Goal: Check status: Check status

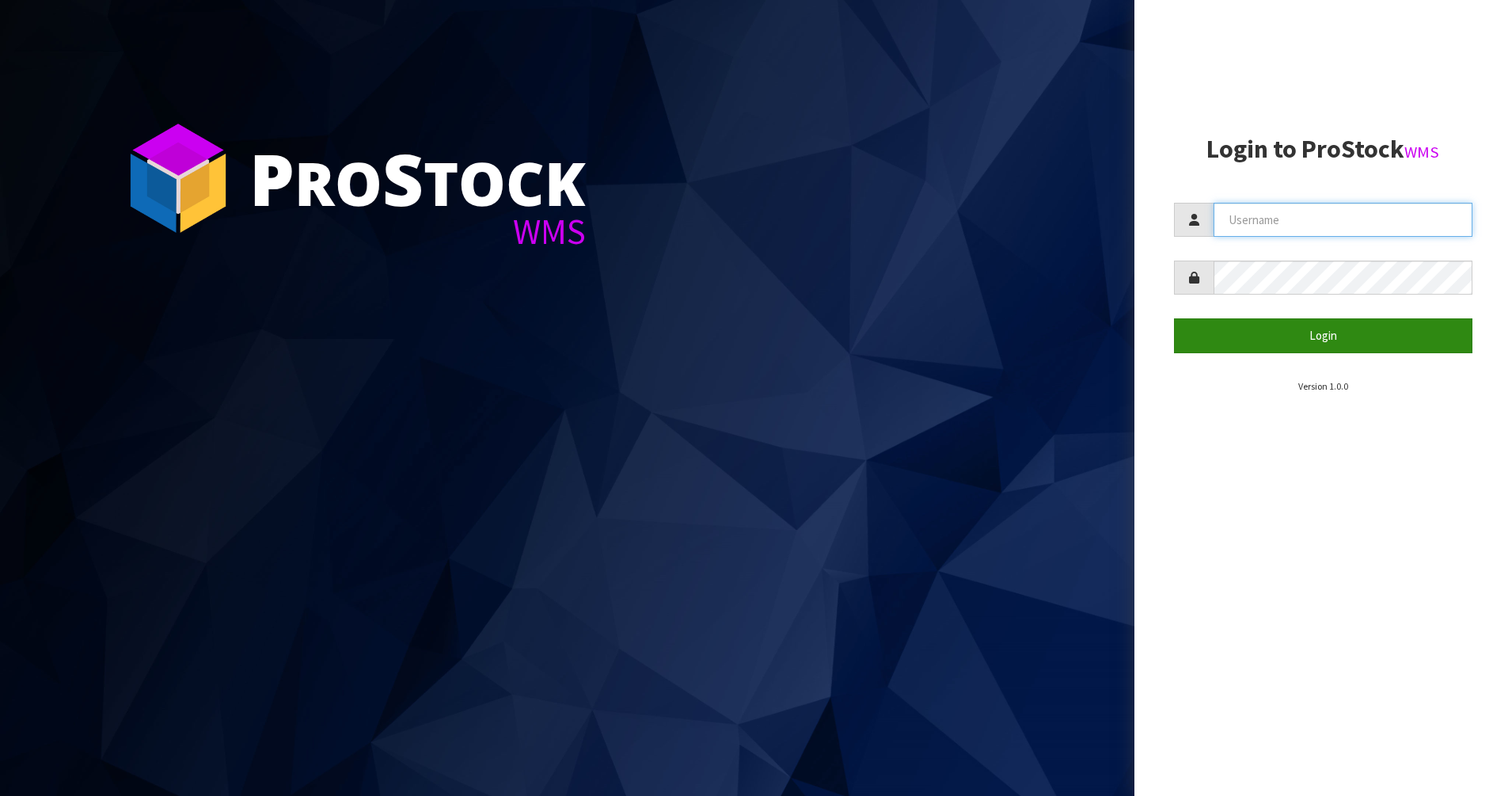
type input "PACIFICBIOLOGICS"
click at [1295, 342] on button "Login" at bounding box center [1324, 336] width 300 height 34
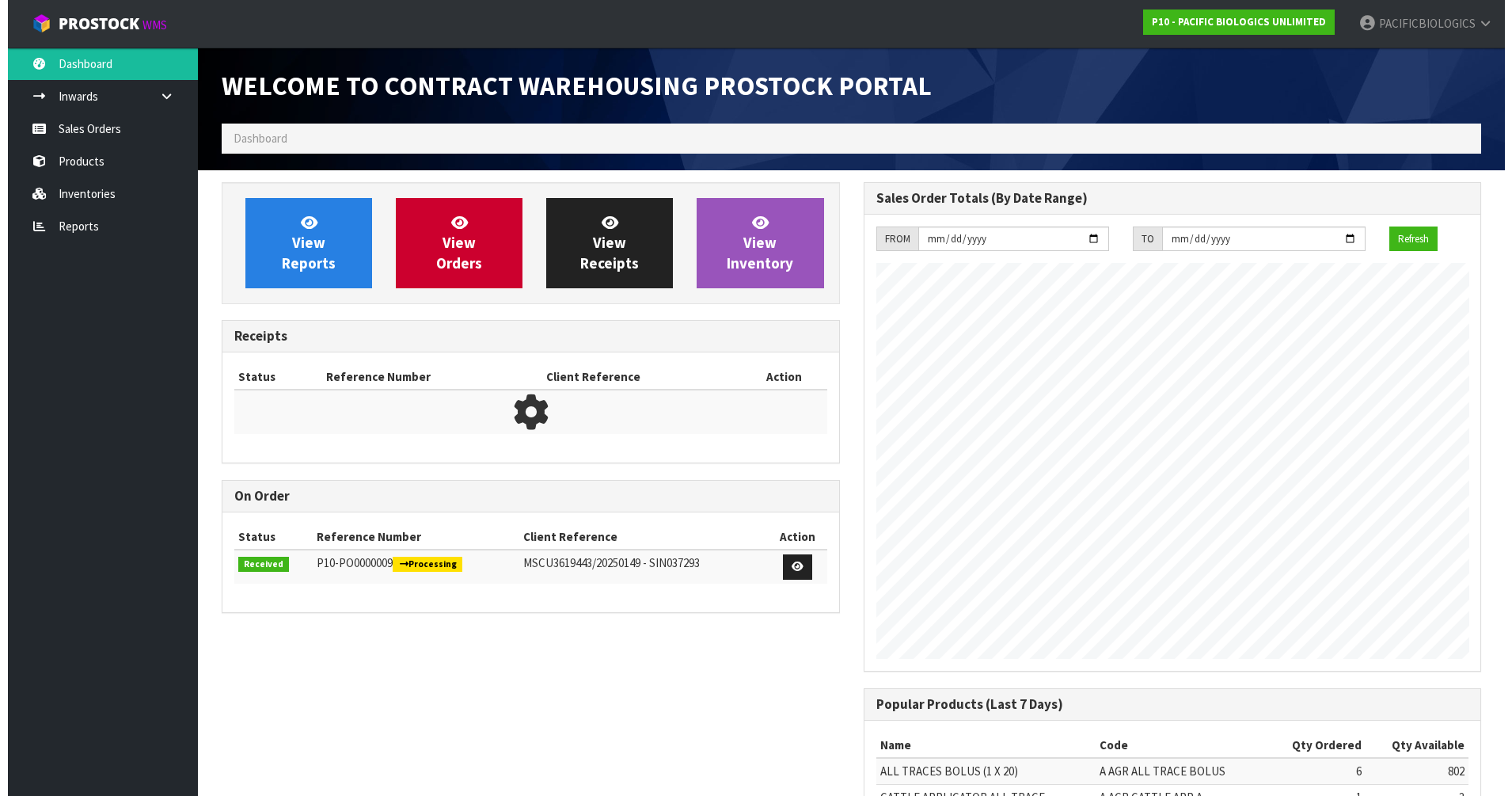
scroll to position [673, 641]
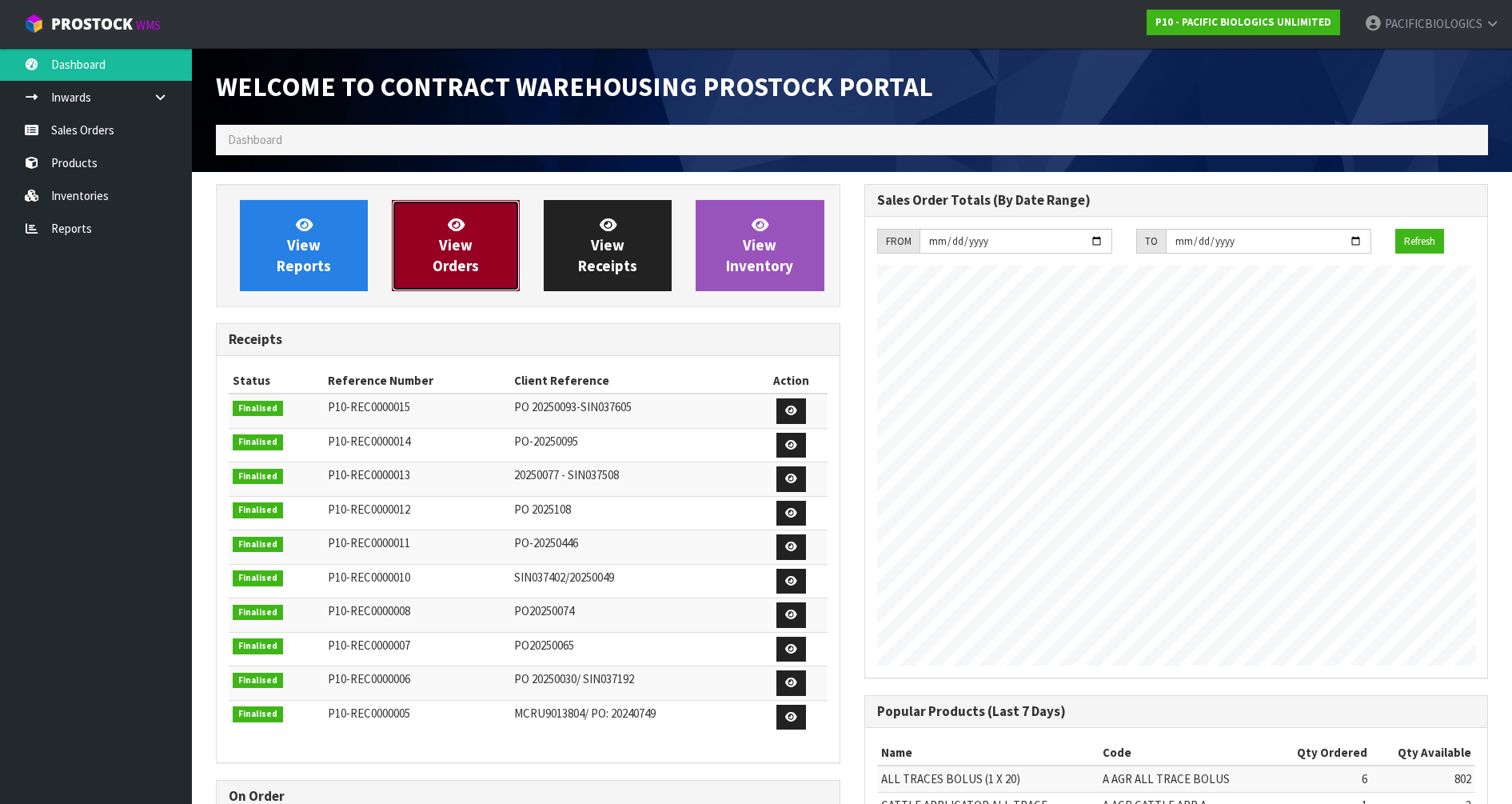
click at [444, 274] on span "View Orders" at bounding box center [456, 245] width 46 height 60
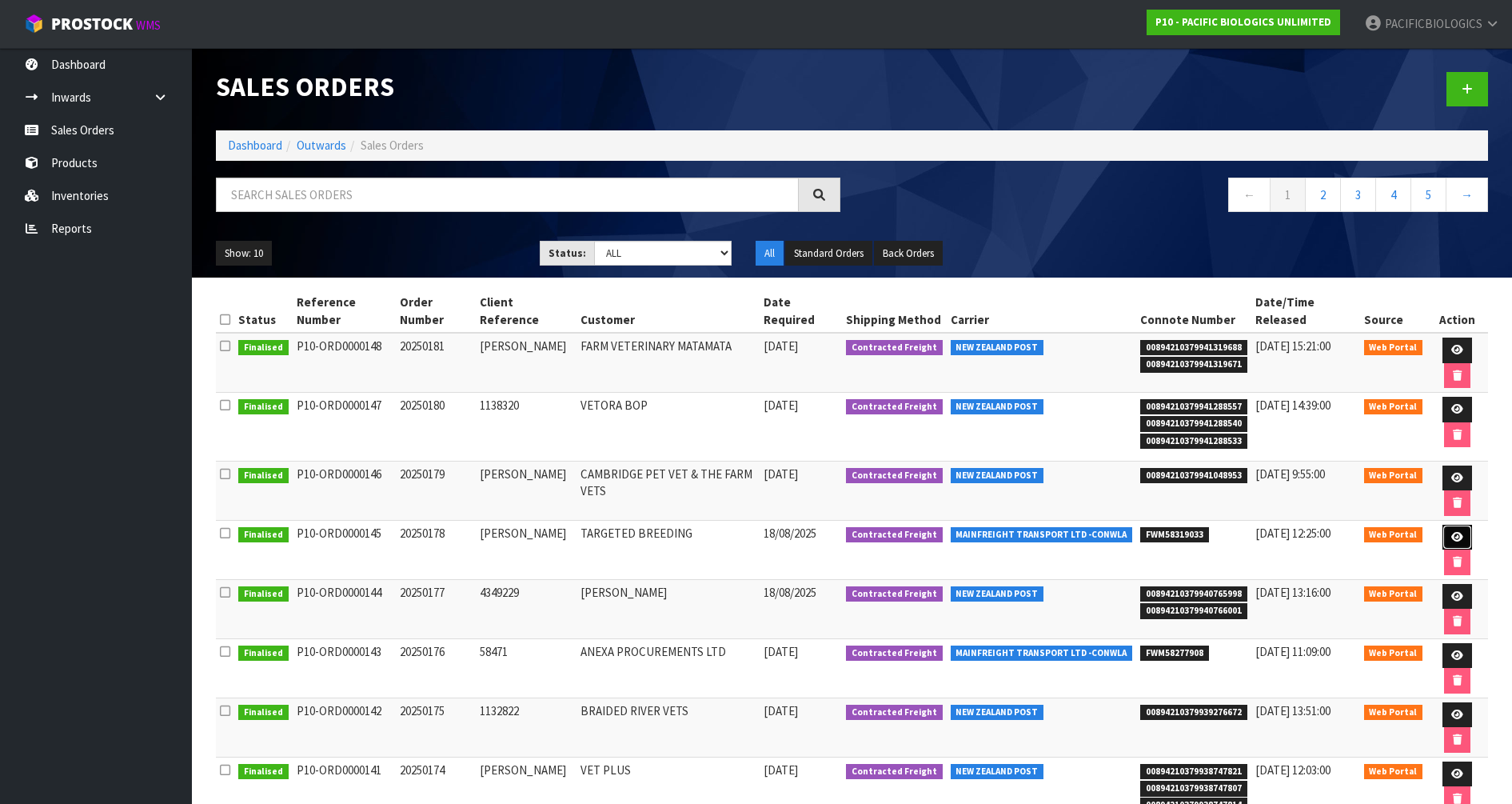
click at [1447, 533] on link at bounding box center [1457, 537] width 30 height 26
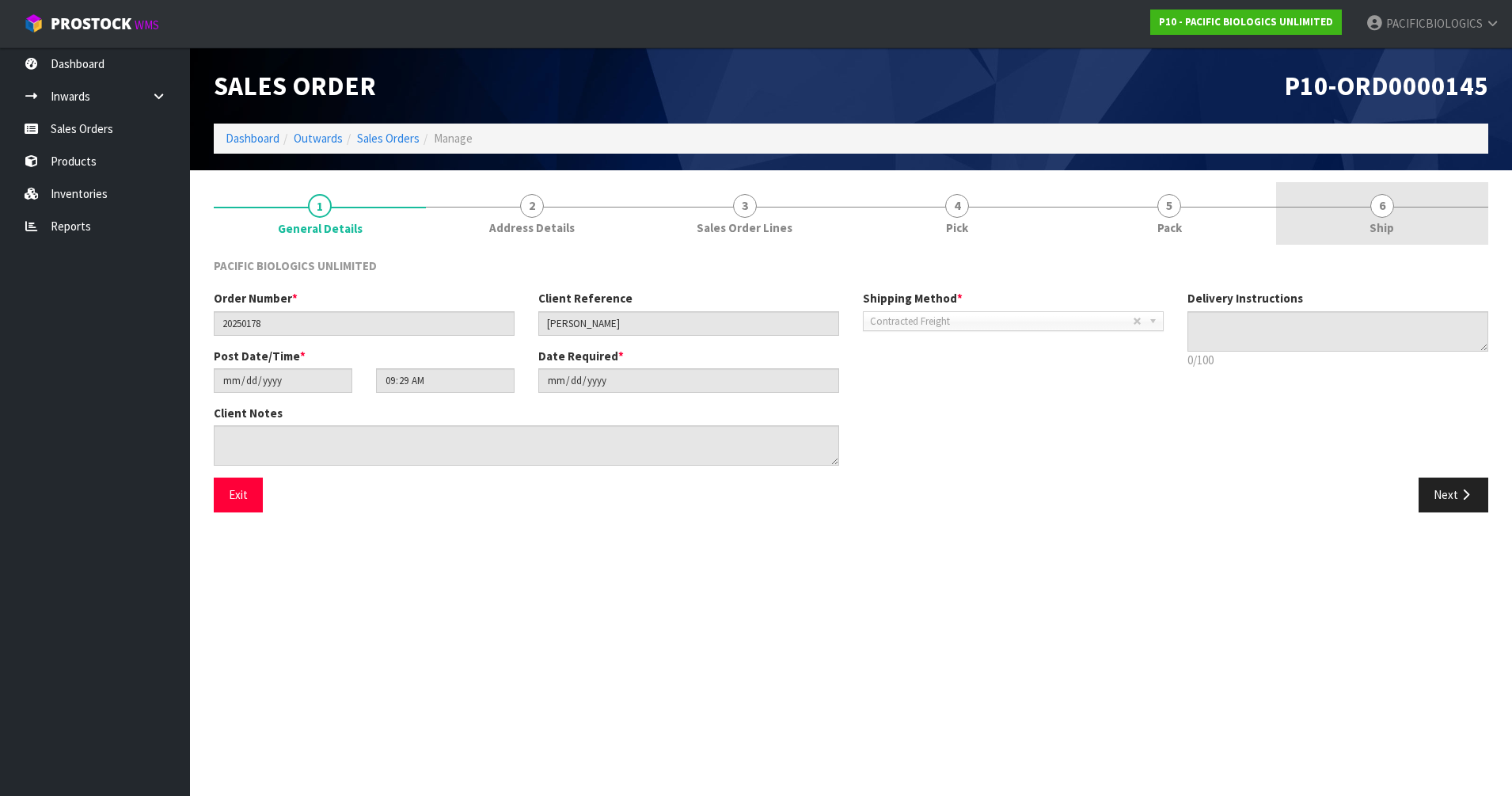
click at [1382, 228] on span "Ship" at bounding box center [1382, 228] width 25 height 16
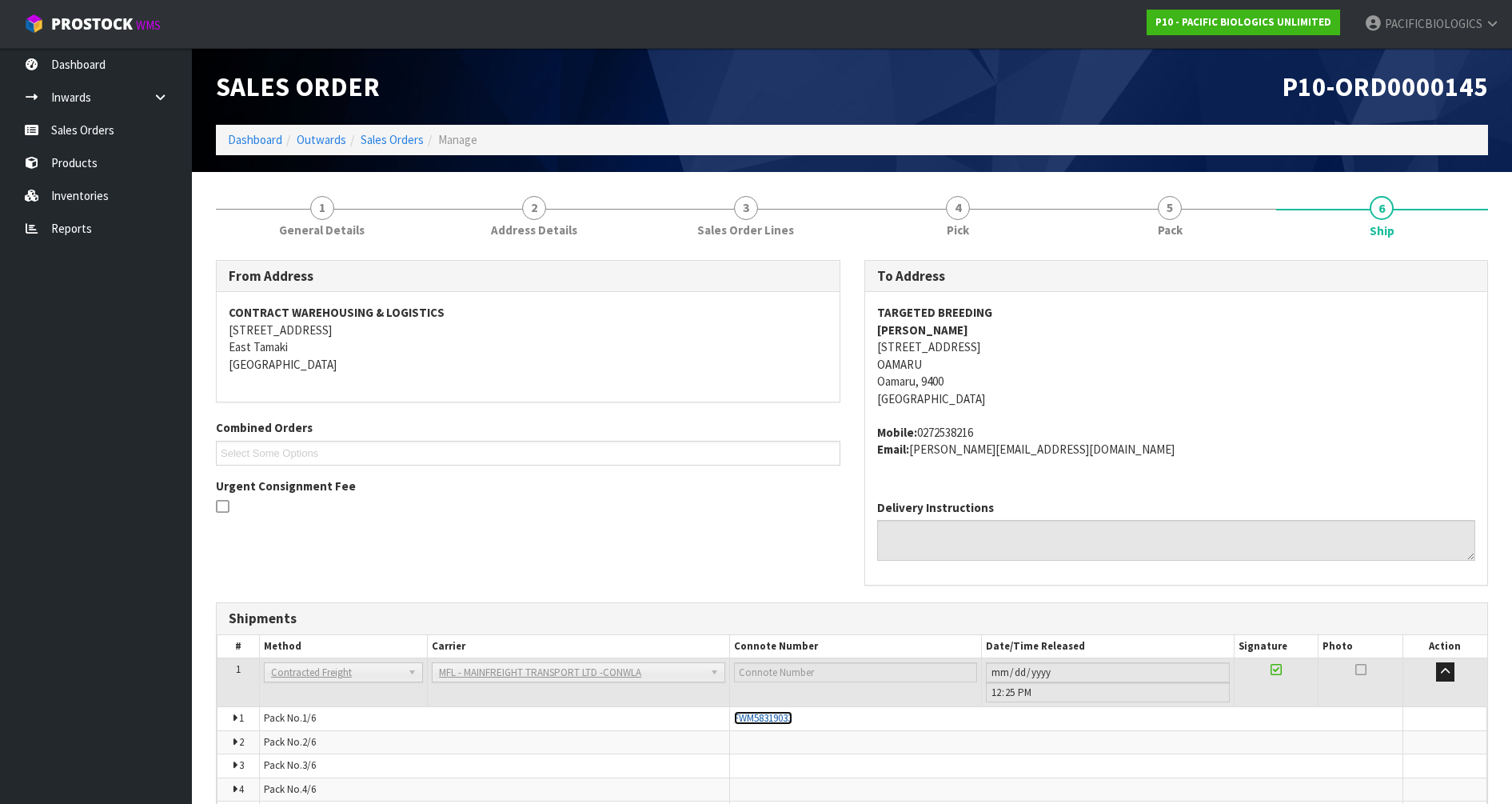
click at [787, 720] on span "FWM58319033" at bounding box center [763, 718] width 59 height 13
click at [391, 140] on link "Sales Orders" at bounding box center [392, 140] width 63 height 15
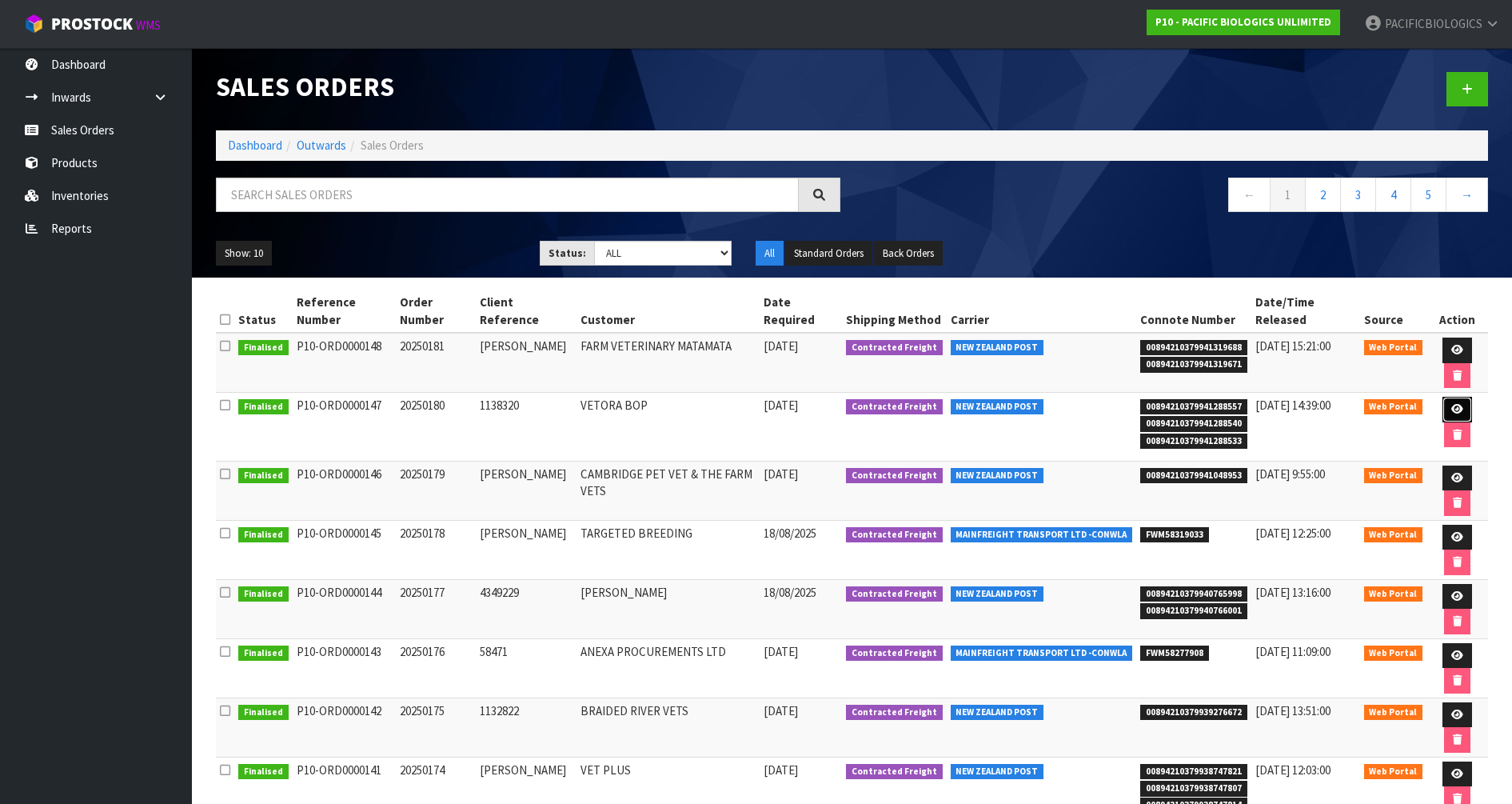
click at [1455, 406] on icon at bounding box center [1457, 409] width 12 height 11
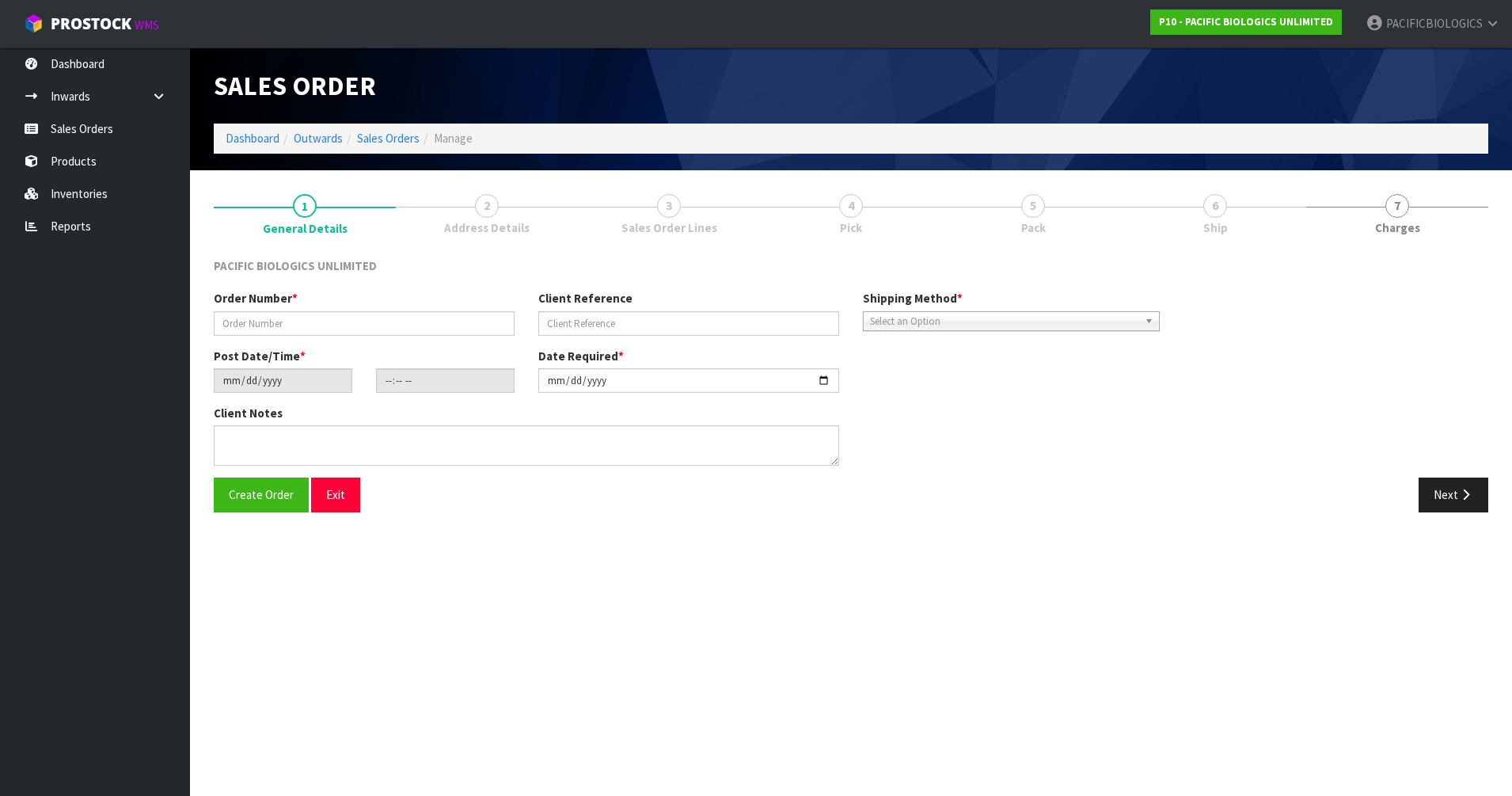
type input "20250180"
type input "1138320"
type input "2025-08-19"
type input "15:58:00.000"
type input "2025-08-20"
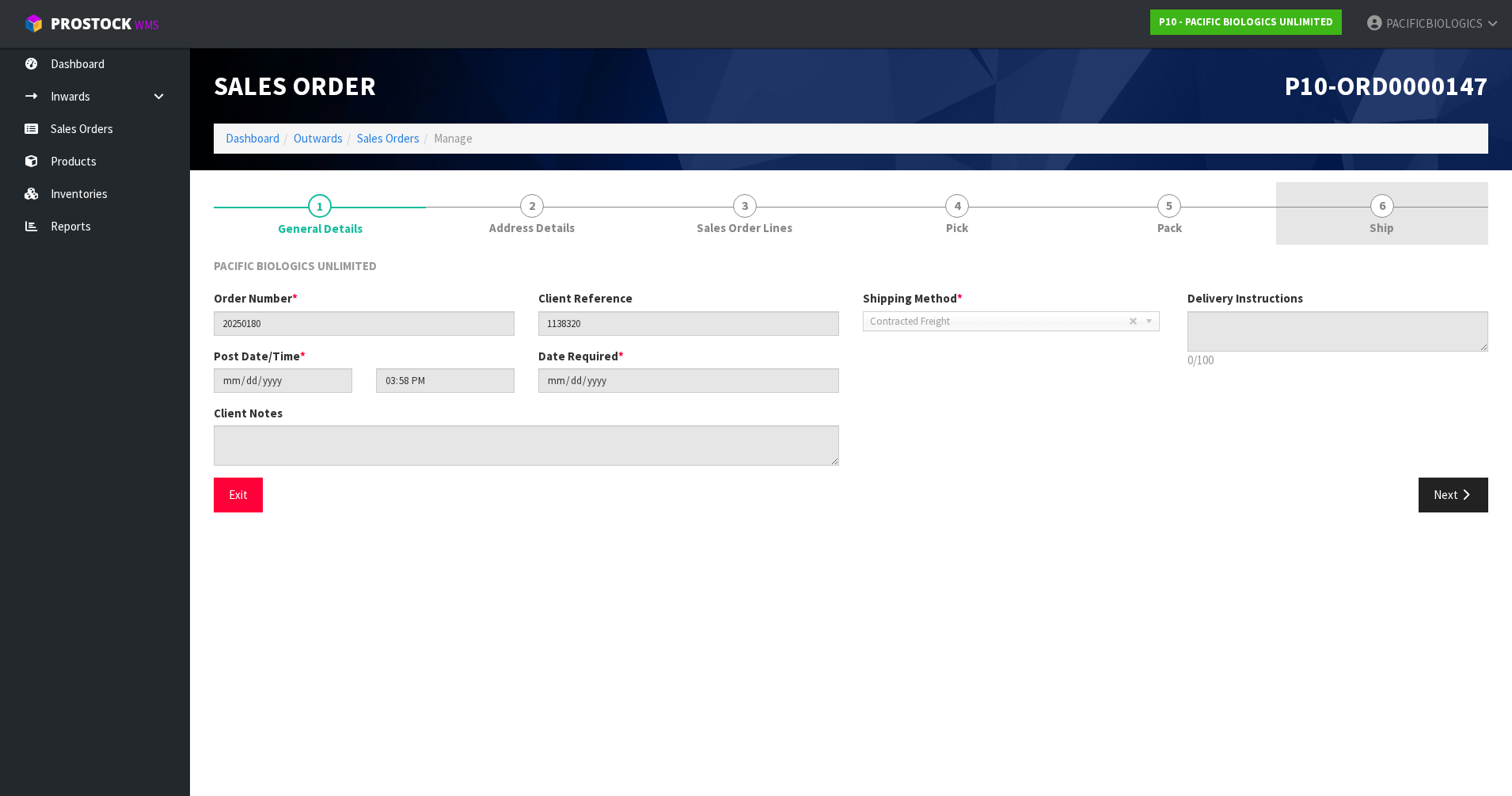
click at [1390, 212] on span "6" at bounding box center [1382, 206] width 24 height 24
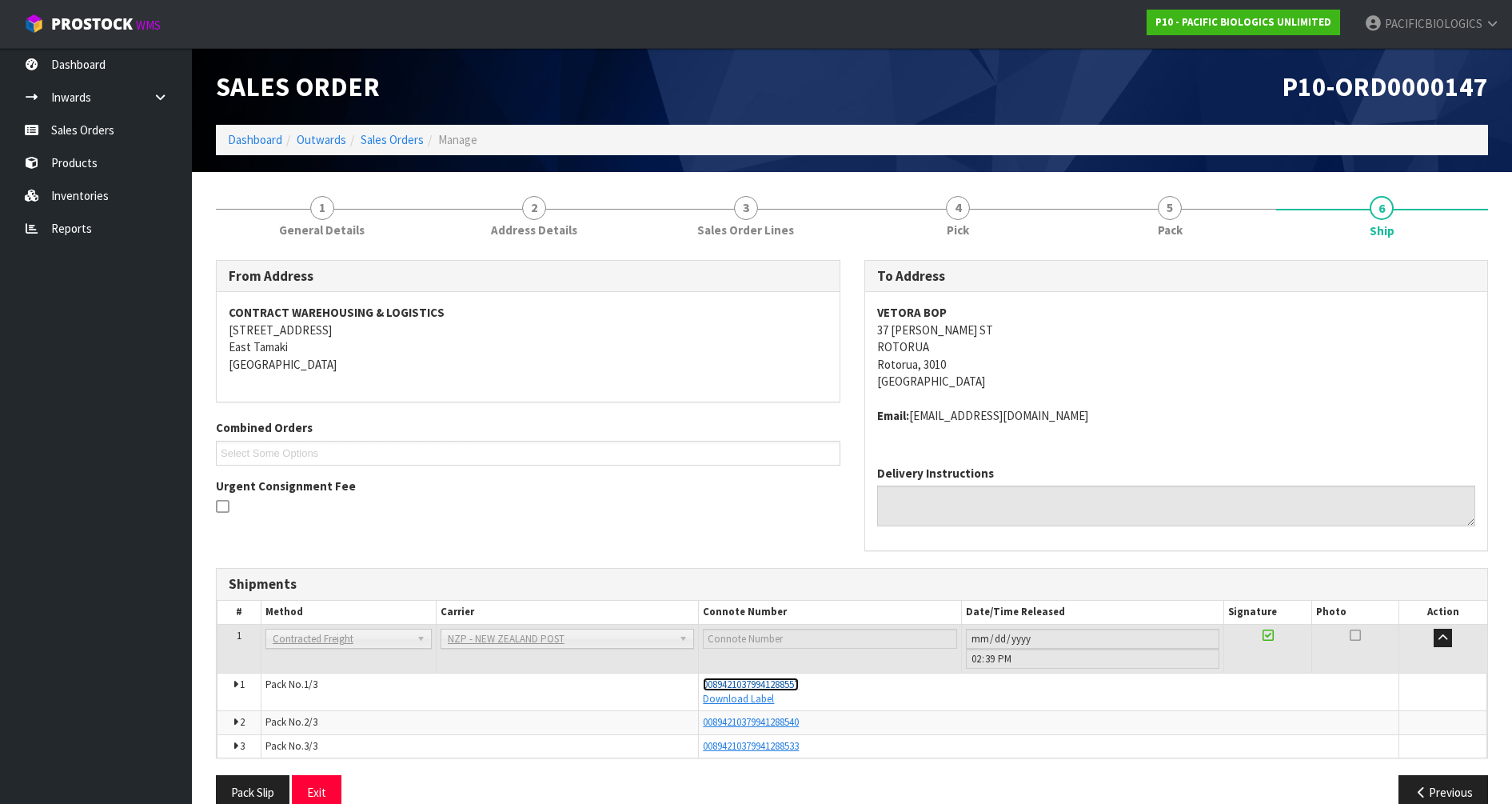
click at [769, 685] on span "00894210379941288557" at bounding box center [751, 684] width 96 height 13
click at [384, 136] on link "Sales Orders" at bounding box center [392, 140] width 63 height 15
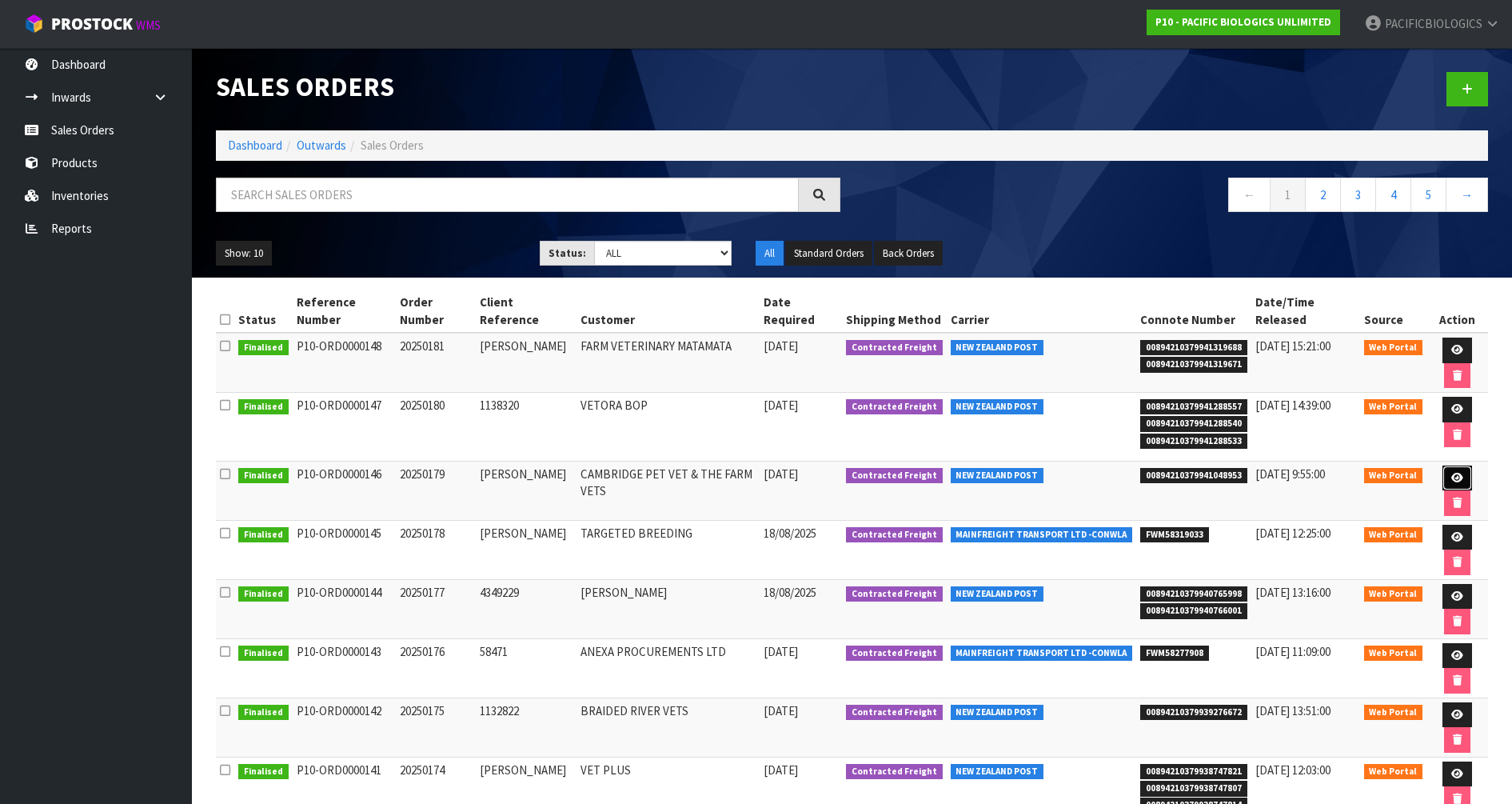
click at [1462, 480] on link at bounding box center [1457, 478] width 30 height 26
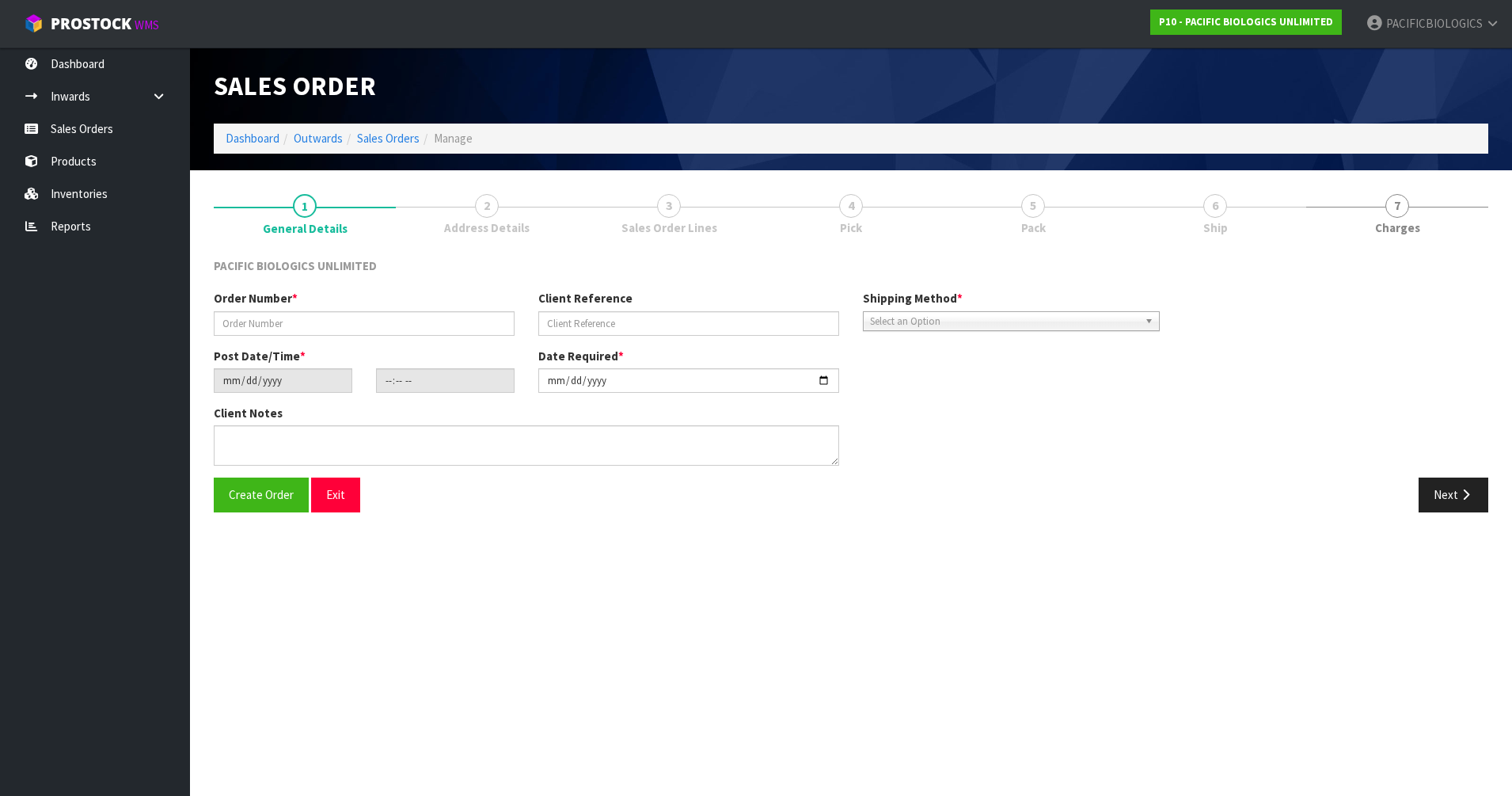
type input "20250179"
type input "SAM"
type input "2025-08-19"
type input "14:08:00.000"
type input "2025-08-20"
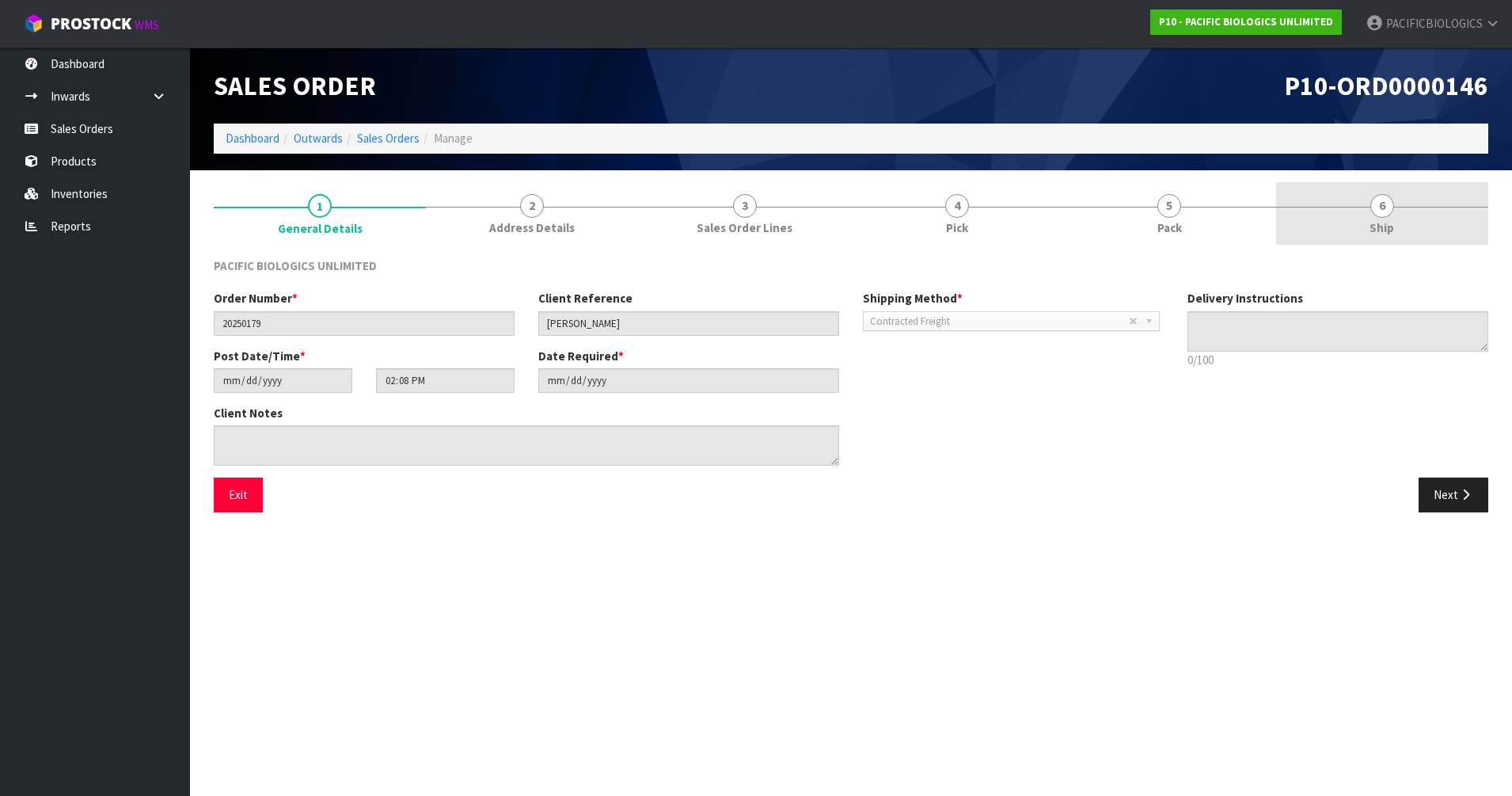
click at [1391, 227] on span "Ship" at bounding box center [1382, 228] width 25 height 16
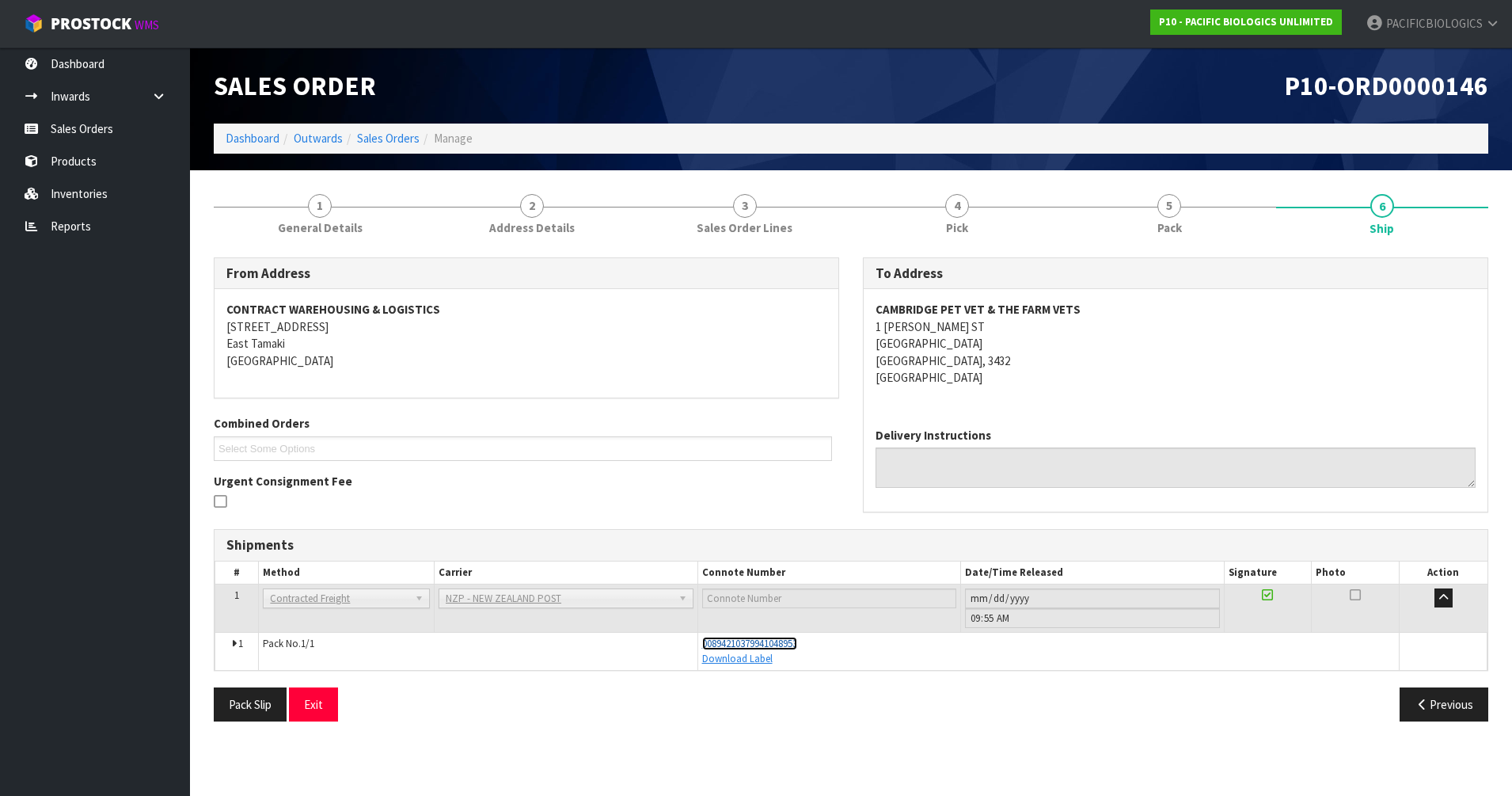
click at [783, 647] on span "00894210379941048953" at bounding box center [750, 643] width 95 height 13
click at [391, 144] on link "Sales Orders" at bounding box center [388, 138] width 62 height 15
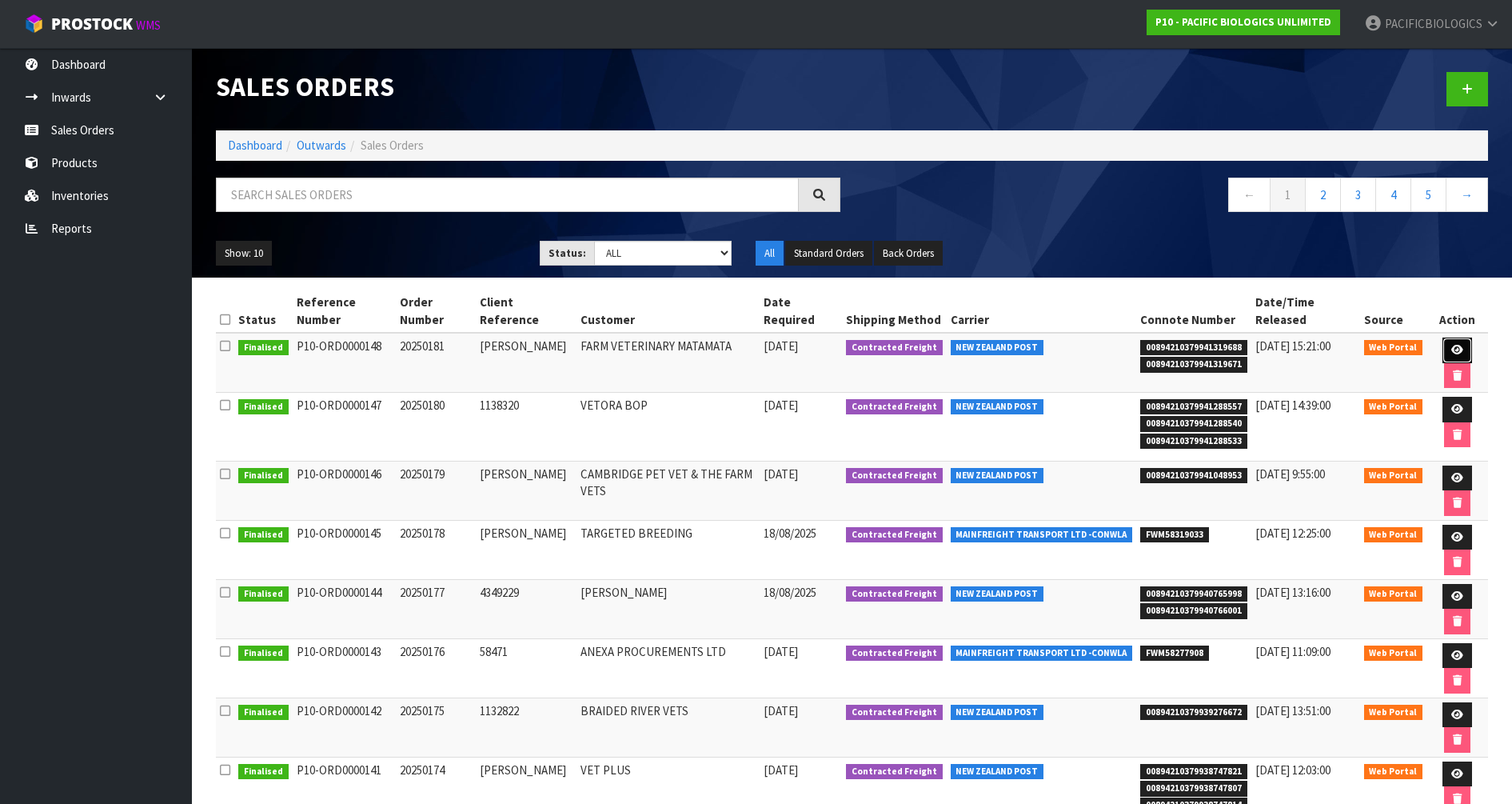
click at [1447, 344] on link at bounding box center [1457, 350] width 30 height 26
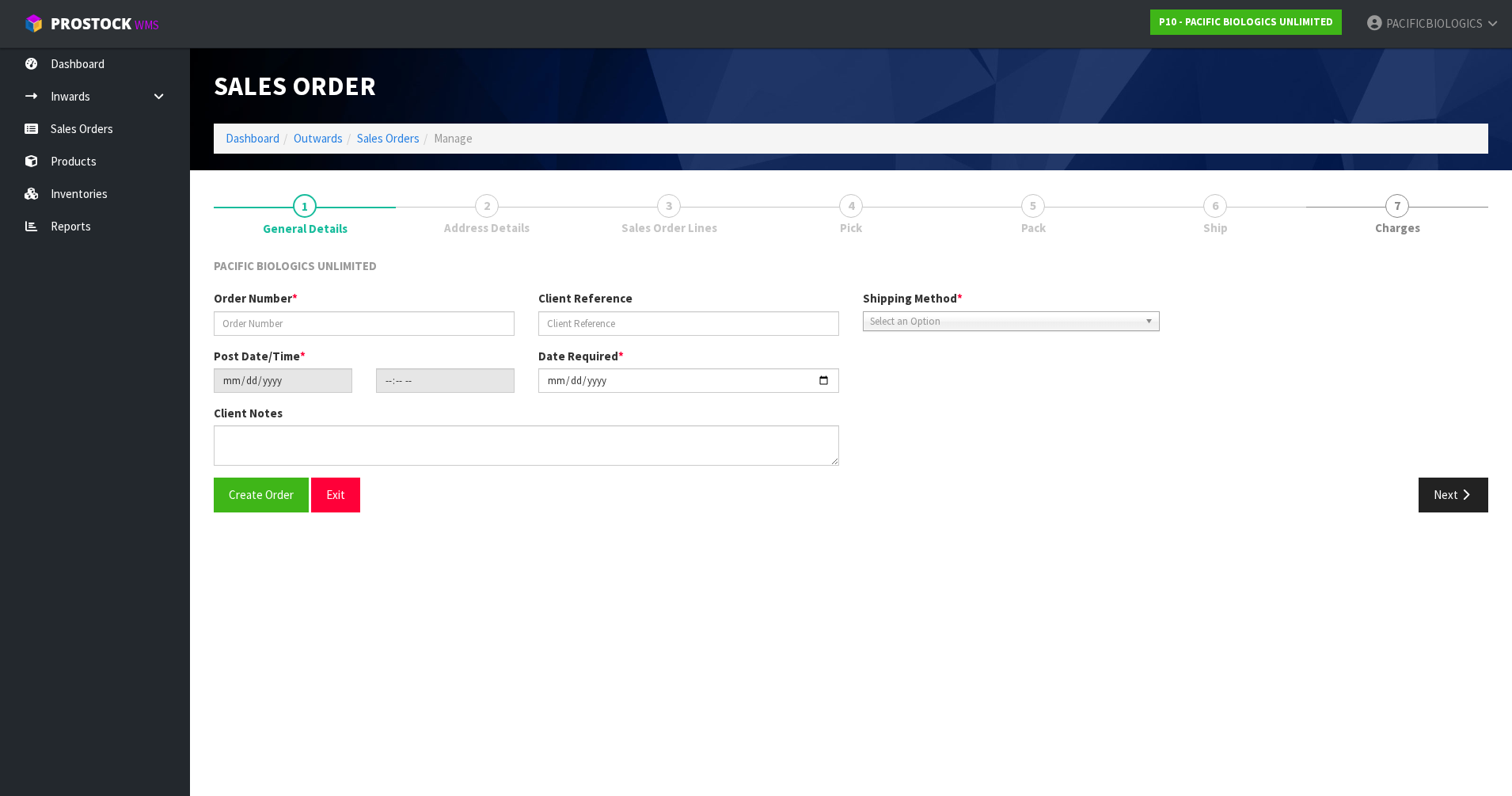
type input "20250181"
type input "ANNA"
type input "2025-08-20"
type input "10:31:00.000"
type input "2025-08-20"
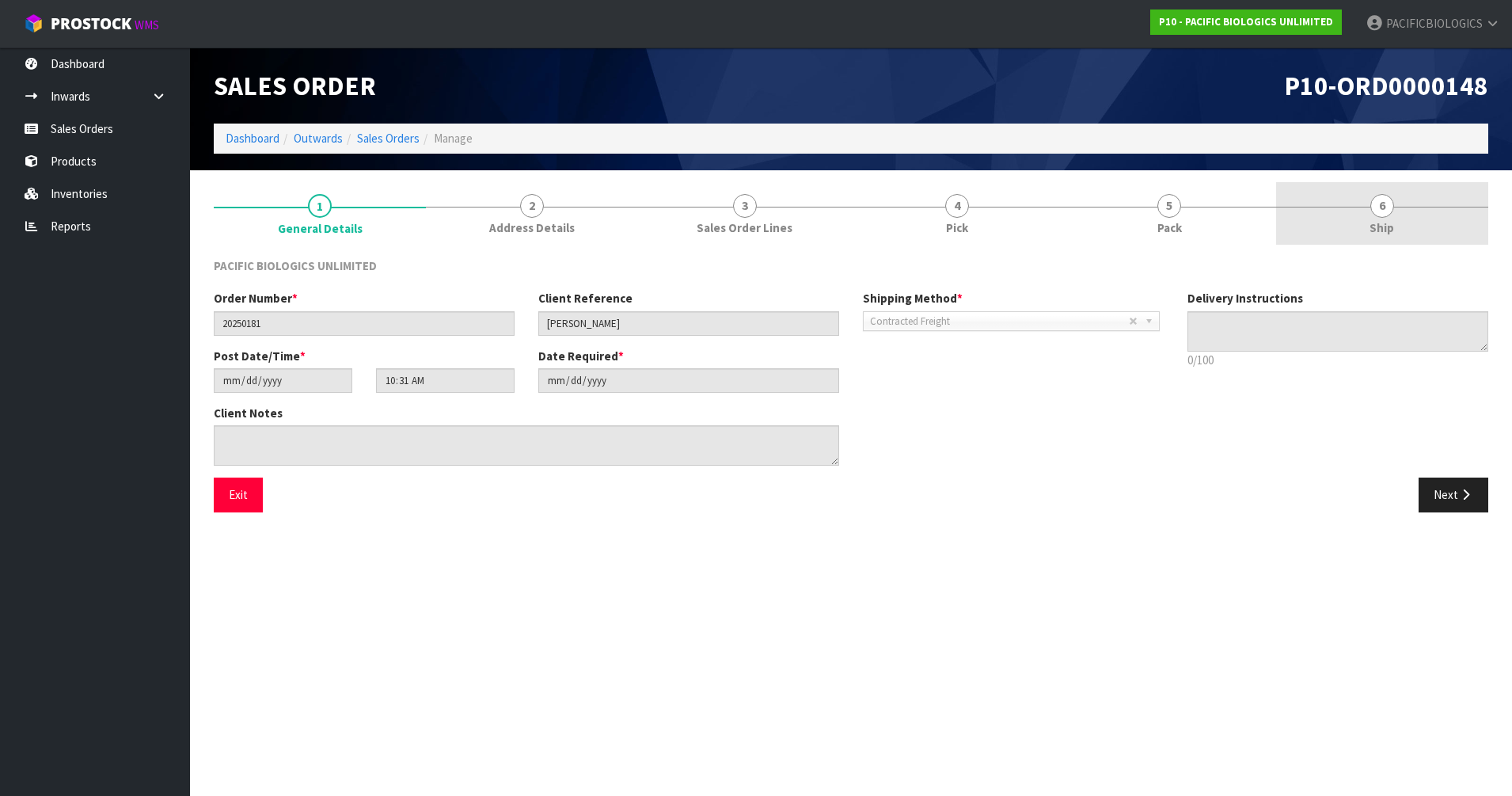
click at [1392, 224] on span "Ship" at bounding box center [1382, 228] width 25 height 16
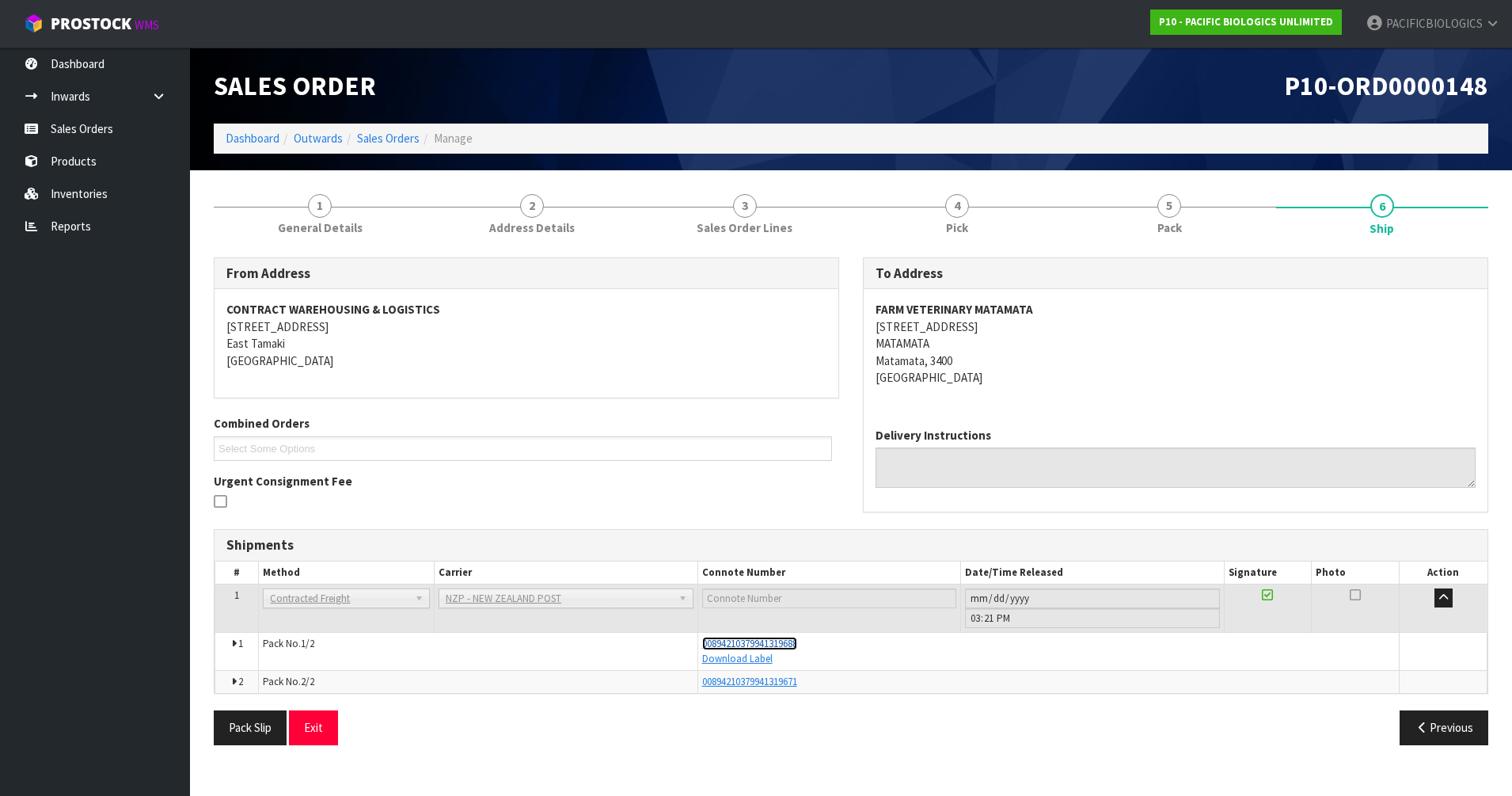
click at [756, 637] on span "00894210379941319688" at bounding box center [750, 643] width 95 height 13
click at [1426, 28] on span "PACIFICBIOLOGICS" at bounding box center [1434, 23] width 97 height 15
click at [1429, 67] on link "Logout" at bounding box center [1448, 63] width 125 height 21
